Goal: Task Accomplishment & Management: Manage account settings

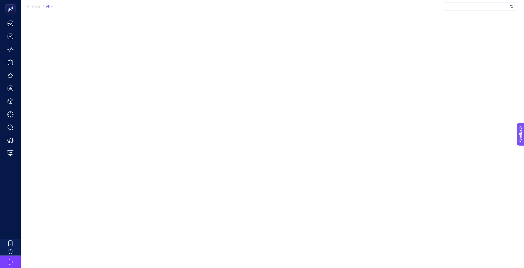
click at [492, 8] on div at bounding box center [480, 6] width 75 height 8
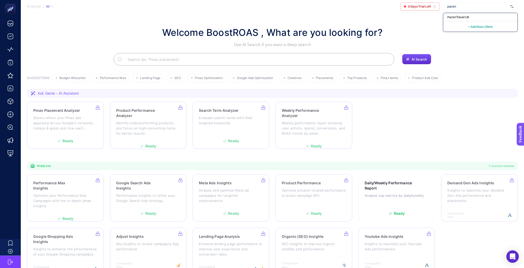
type input "packn"
click at [479, 26] on span "+ Add New Client" at bounding box center [480, 27] width 24 height 4
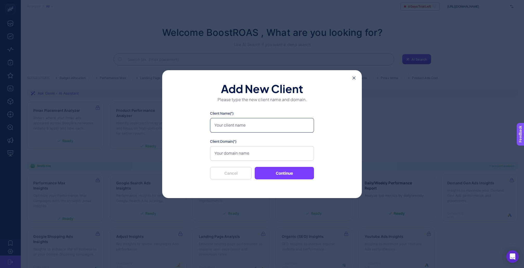
click at [239, 128] on input "Client Name(*)" at bounding box center [262, 125] width 104 height 15
type input "PacknTravel TR"
click at [224, 151] on input "Client Domain(*)" at bounding box center [262, 153] width 104 height 15
paste input "[URL][DOMAIN_NAME]"
type input "[URL][DOMAIN_NAME]"
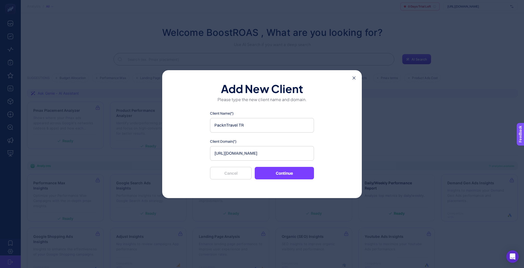
click at [267, 167] on button "Continue" at bounding box center [283, 173] width 59 height 12
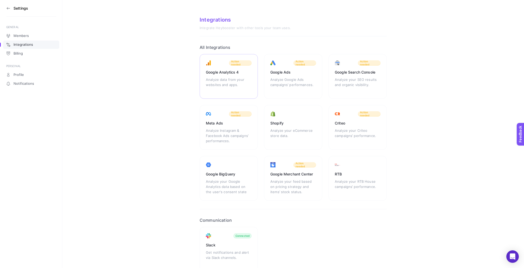
click at [240, 70] on div "Google Analytics 4" at bounding box center [229, 72] width 46 height 5
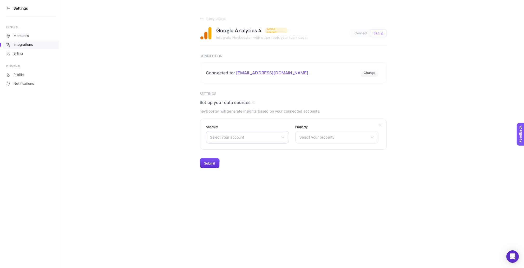
click at [222, 131] on div "Select your account Migros Sanal Market [DOMAIN_NAME] UA-6475644 [DOMAIN_NAME] …" at bounding box center [247, 137] width 83 height 12
click at [226, 144] on input "text" at bounding box center [247, 149] width 83 height 10
type input "pack"
click at [232, 156] on li "Pack'n Travel" at bounding box center [247, 160] width 81 height 8
click at [311, 135] on span "Select your property" at bounding box center [333, 137] width 69 height 4
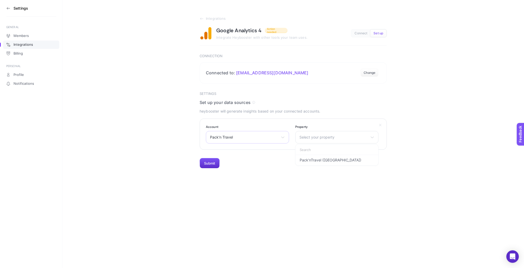
click at [271, 135] on span "Pack'n Travel" at bounding box center [244, 137] width 69 height 4
click at [258, 144] on input "text" at bounding box center [247, 149] width 83 height 10
type input "a"
type input "pack"
click at [246, 164] on li "Pack'n Travel" at bounding box center [247, 168] width 81 height 8
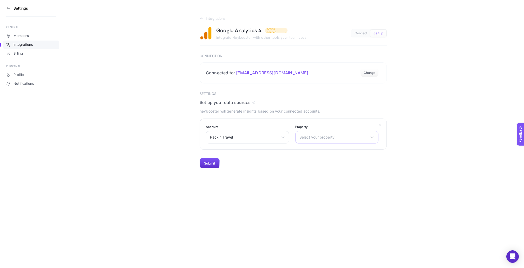
click at [325, 134] on div "Select your property Pack'n Travel" at bounding box center [336, 137] width 83 height 12
click at [316, 156] on li "Pack'n Travel" at bounding box center [336, 160] width 81 height 8
click at [209, 158] on button "Submit" at bounding box center [209, 163] width 20 height 10
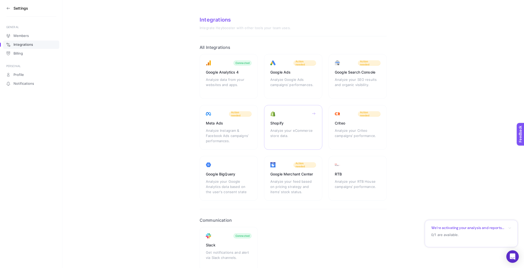
click at [283, 123] on div "Shopify Analyze your eCommerce store data." at bounding box center [293, 127] width 58 height 45
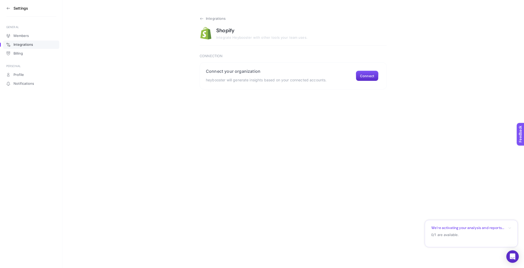
click at [201, 19] on icon at bounding box center [201, 19] width 3 height 0
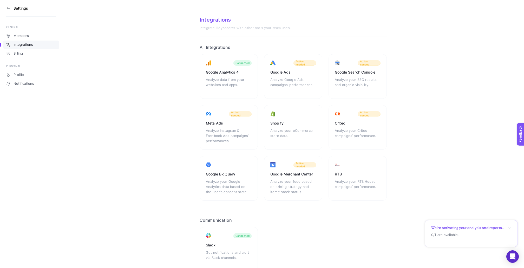
click at [7, 8] on icon at bounding box center [8, 8] width 3 height 0
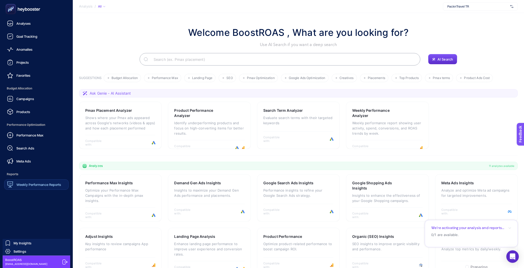
click at [42, 182] on span "Weekly Performance Reports" at bounding box center [38, 184] width 45 height 4
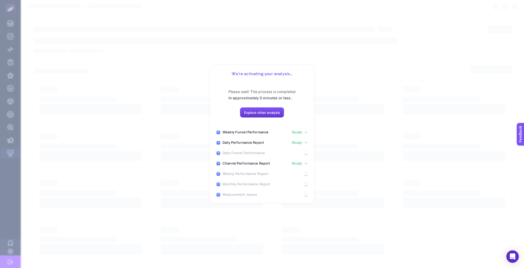
click at [269, 116] on button "Explore other analysis" at bounding box center [262, 112] width 44 height 10
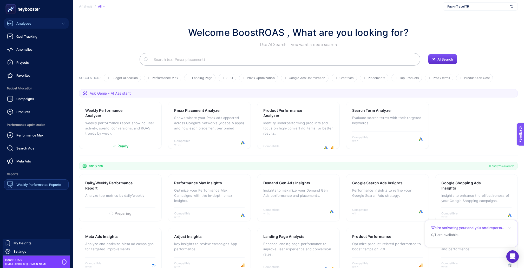
click at [24, 181] on div "Weekly Performance Reports" at bounding box center [34, 184] width 54 height 6
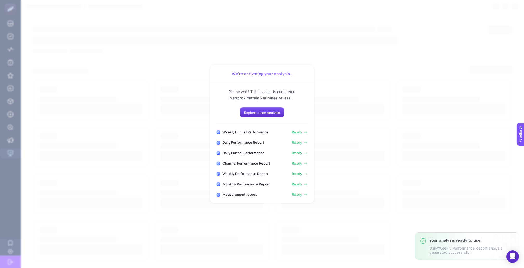
click at [299, 192] on span "Ready" at bounding box center [297, 194] width 10 height 4
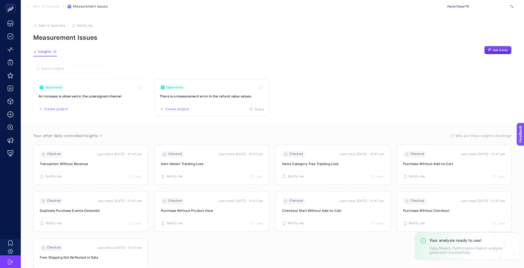
click at [216, 96] on link "Opportunity There is a measurement error in the refund value values. Create pro…" at bounding box center [211, 97] width 115 height 37
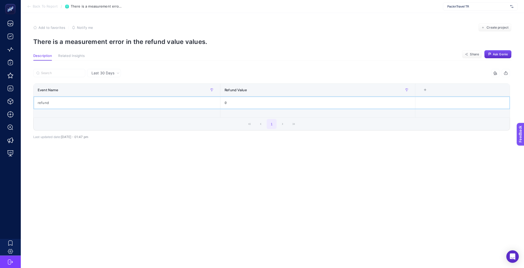
click at [227, 100] on div "0" at bounding box center [317, 102] width 195 height 12
click at [226, 98] on div "0" at bounding box center [317, 102] width 195 height 12
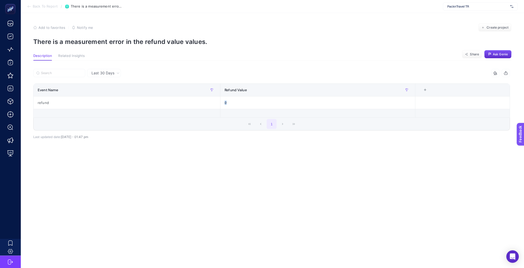
click at [49, 3] on section "Back To Report / There is a measurement error in the refund value values. Packn…" at bounding box center [272, 6] width 503 height 13
click at [49, 8] on span "Back To Report" at bounding box center [45, 6] width 25 height 4
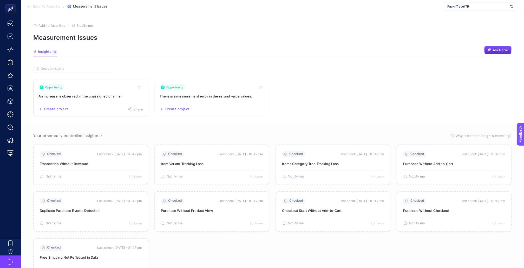
click at [106, 94] on link "Opportunity An increase is observed in the unassigned channel Create project Sh…" at bounding box center [90, 97] width 115 height 37
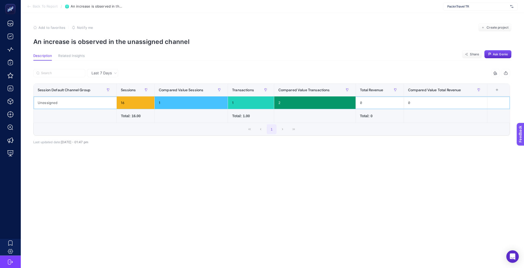
click at [141, 98] on div "16" at bounding box center [136, 102] width 38 height 12
click at [195, 97] on div "1" at bounding box center [191, 102] width 73 height 12
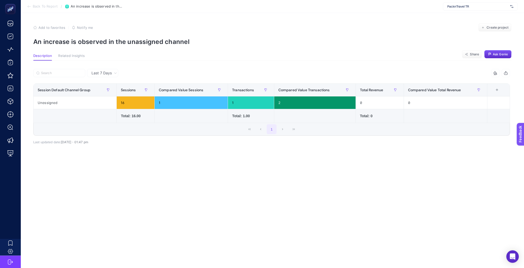
click at [104, 70] on span "Last 7 Days" at bounding box center [101, 72] width 20 height 5
click at [105, 82] on li "Last 7 Days" at bounding box center [103, 83] width 28 height 9
click at [477, 7] on span "PacknTravel TR" at bounding box center [477, 6] width 61 height 4
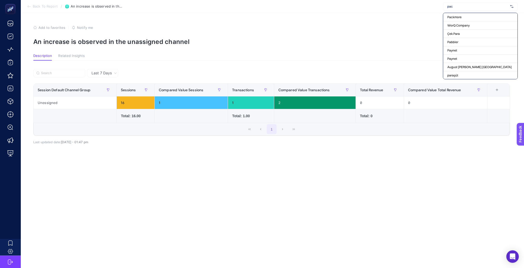
type input "pack"
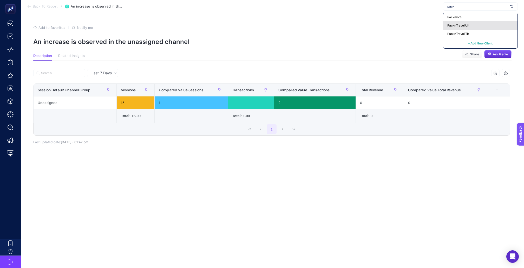
click at [464, 25] on span "PacknTravel UK" at bounding box center [458, 25] width 22 height 4
click at [53, 7] on span "Back To Report" at bounding box center [45, 6] width 25 height 4
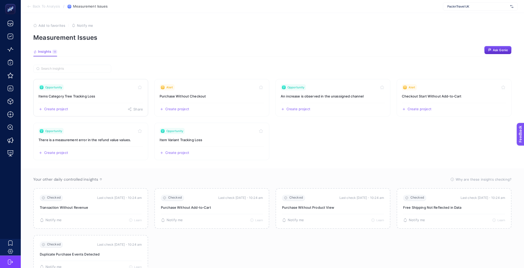
click at [97, 89] on link "Opportunity Items Category Tree Tracking Loss Create project Share" at bounding box center [90, 97] width 115 height 37
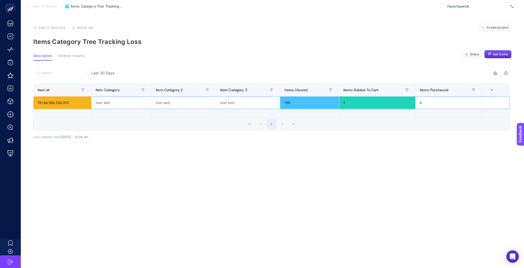
click at [156, 100] on div "(not set)" at bounding box center [183, 102] width 64 height 12
click at [143, 199] on article "Add to favorites false Notify me Create project Items Category Tree Tracking Lo…" at bounding box center [272, 140] width 503 height 255
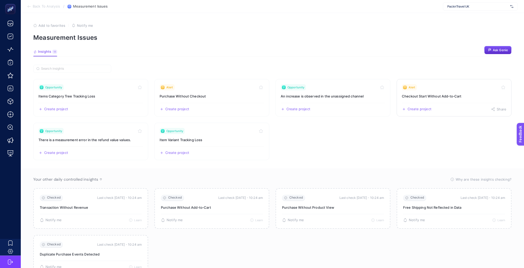
click at [415, 93] on h3 "Checkout Start Without Add‑to‑Cart" at bounding box center [453, 95] width 104 height 5
click at [202, 136] on link "Opportunity Item Variant Tracking Loss Create project Share" at bounding box center [211, 141] width 115 height 37
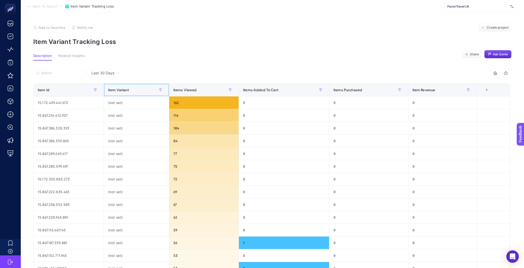
click at [125, 88] on span "Item Variant" at bounding box center [118, 90] width 21 height 4
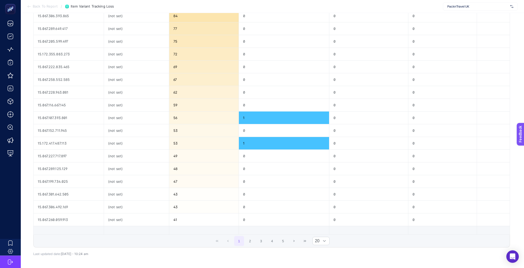
scroll to position [29, 0]
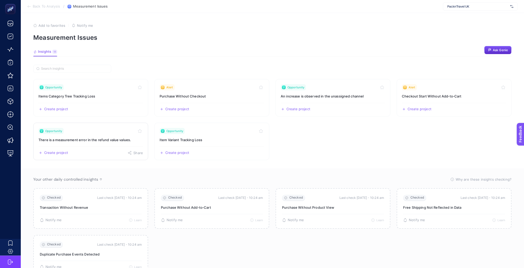
click at [101, 146] on div "Create project Share" at bounding box center [90, 150] width 104 height 8
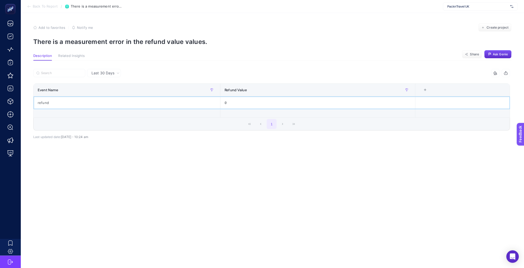
click at [77, 97] on div "refund" at bounding box center [126, 102] width 186 height 12
click at [466, 8] on span "PacknTravel UK" at bounding box center [477, 6] width 61 height 4
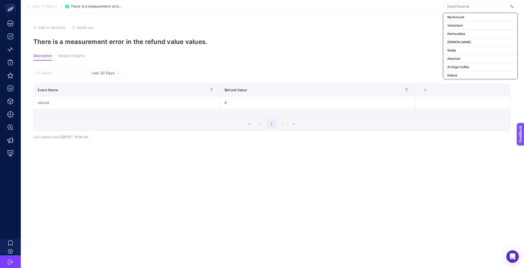
click at [466, 8] on input "text" at bounding box center [477, 6] width 61 height 4
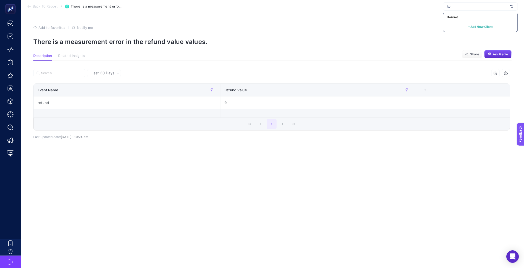
type input "kon"
click at [459, 17] on span "Konyalı Saat" at bounding box center [455, 17] width 17 height 4
click at [51, 5] on span "Back To Report" at bounding box center [45, 6] width 25 height 4
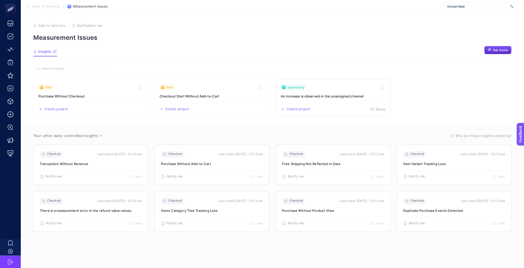
click at [316, 96] on link "Opportunity An increase is observed in the unassigned channel Create project Sh…" at bounding box center [332, 97] width 115 height 37
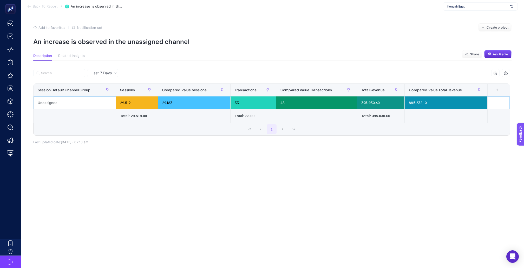
click at [125, 99] on div "29.519" at bounding box center [137, 102] width 42 height 12
click at [165, 99] on div "29.183" at bounding box center [194, 102] width 72 height 12
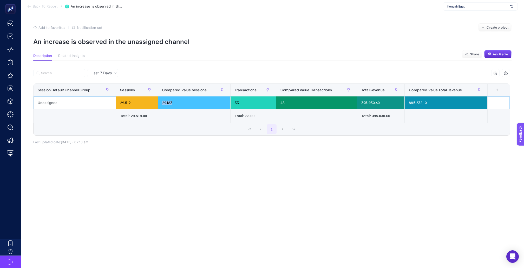
click at [165, 99] on div "29.183" at bounding box center [194, 102] width 72 height 12
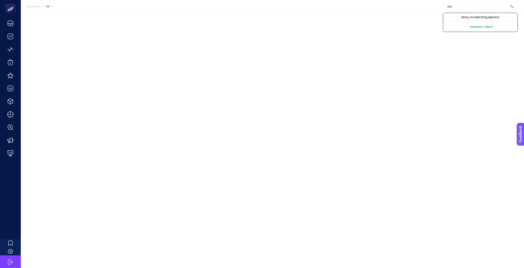
type input "m"
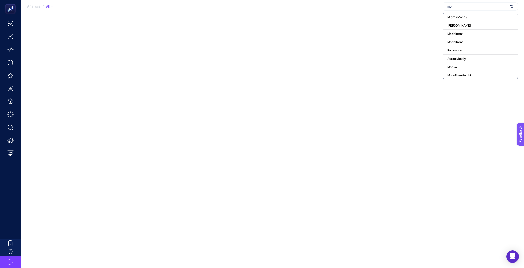
type input "moe"
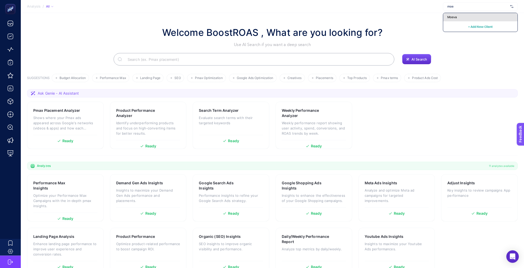
click at [469, 16] on div "Moeva" at bounding box center [480, 17] width 74 height 8
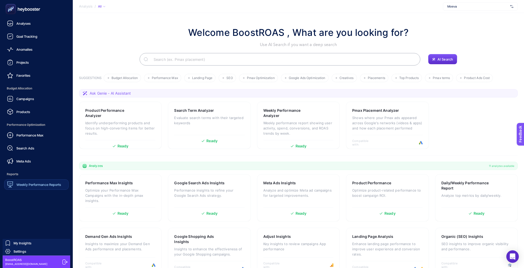
click at [16, 179] on link "Weekly Performance Reports" at bounding box center [36, 184] width 64 height 10
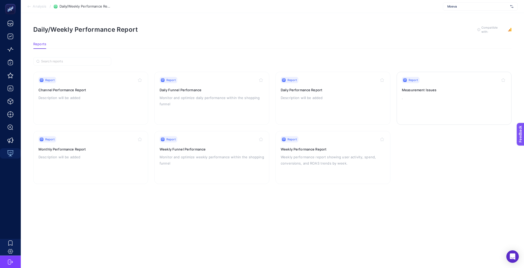
click at [413, 87] on h3 "Measurement Issues" at bounding box center [453, 89] width 104 height 5
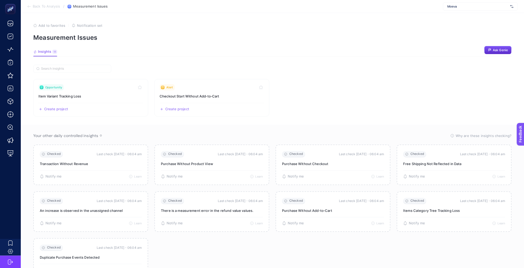
click at [479, 6] on span "Moeva" at bounding box center [477, 6] width 61 height 4
type input "pack"
click at [476, 32] on div "PacknTravel TR" at bounding box center [480, 34] width 74 height 8
click at [80, 24] on span "Notify me" at bounding box center [85, 25] width 16 height 4
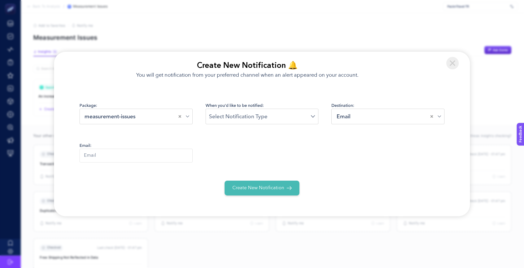
click at [230, 120] on div "Loading..." at bounding box center [261, 117] width 113 height 16
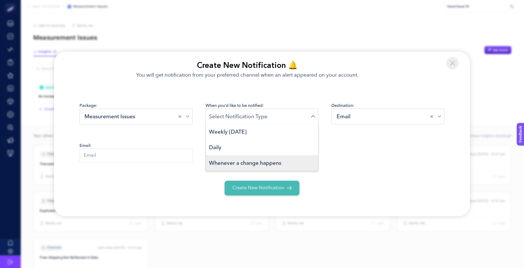
click at [238, 163] on span "Whenever a change happens" at bounding box center [245, 163] width 72 height 8
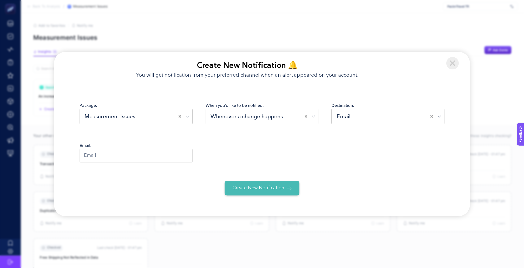
click at [344, 117] on div "Email" at bounding box center [382, 116] width 96 height 8
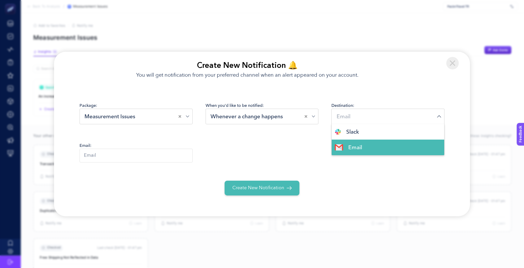
click at [145, 157] on input "text" at bounding box center [135, 156] width 113 height 14
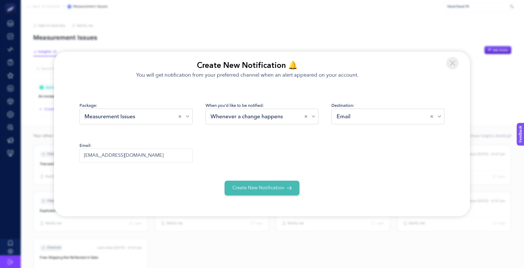
type input "kubra@boostroas.com"
click at [260, 187] on span "Create New Notification" at bounding box center [258, 187] width 52 height 7
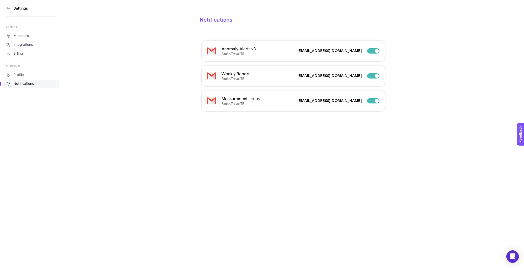
click at [8, 8] on icon at bounding box center [8, 8] width 4 height 4
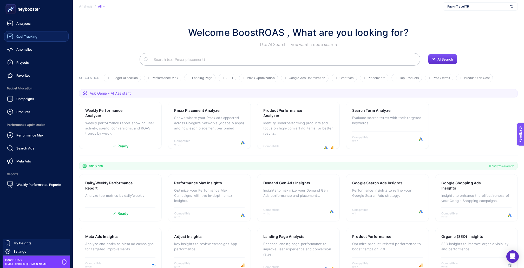
click at [34, 33] on div "Goal Tracking" at bounding box center [22, 36] width 30 height 6
